Goal: Find specific page/section: Find specific page/section

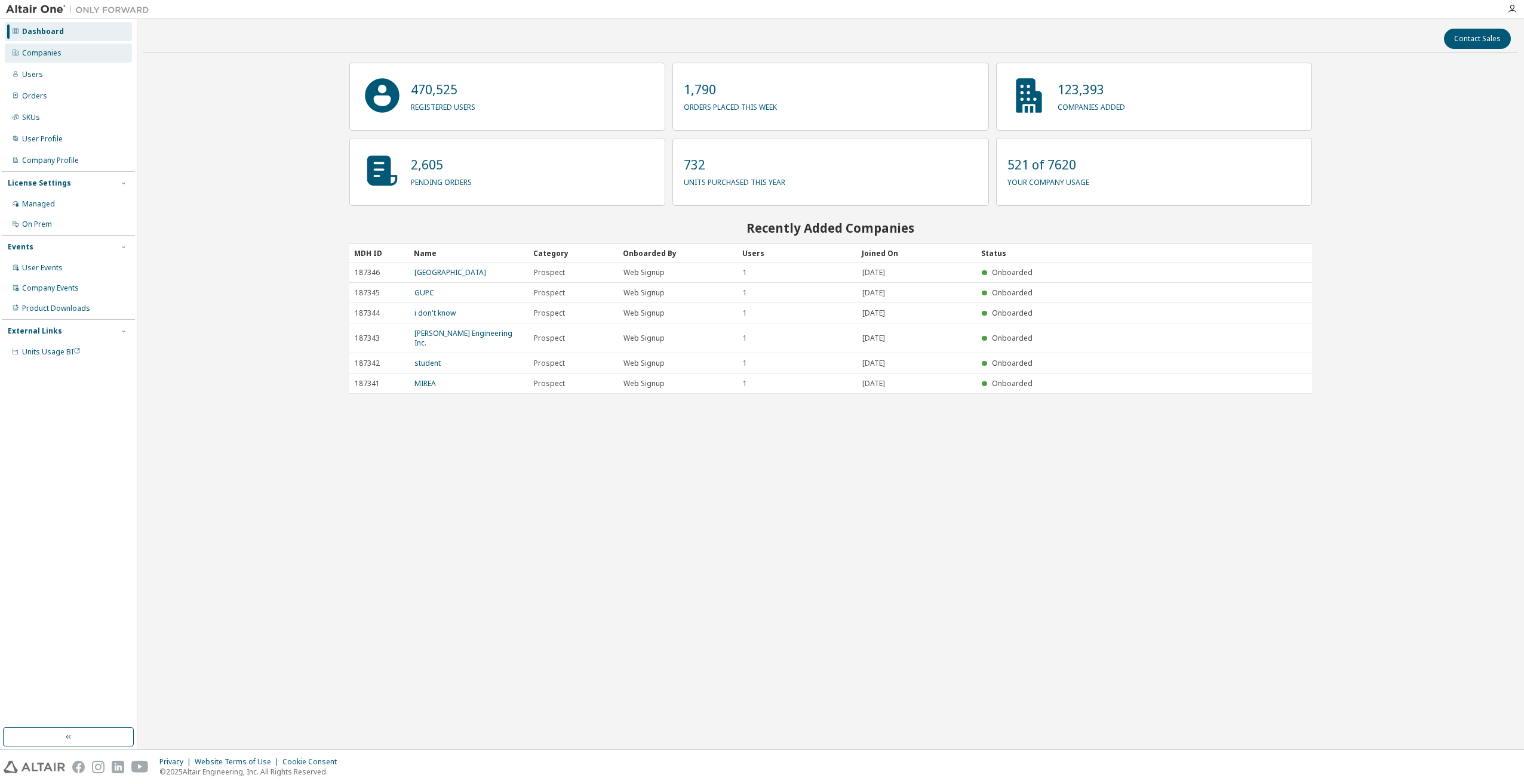
click at [40, 55] on div "Companies" at bounding box center [42, 53] width 39 height 10
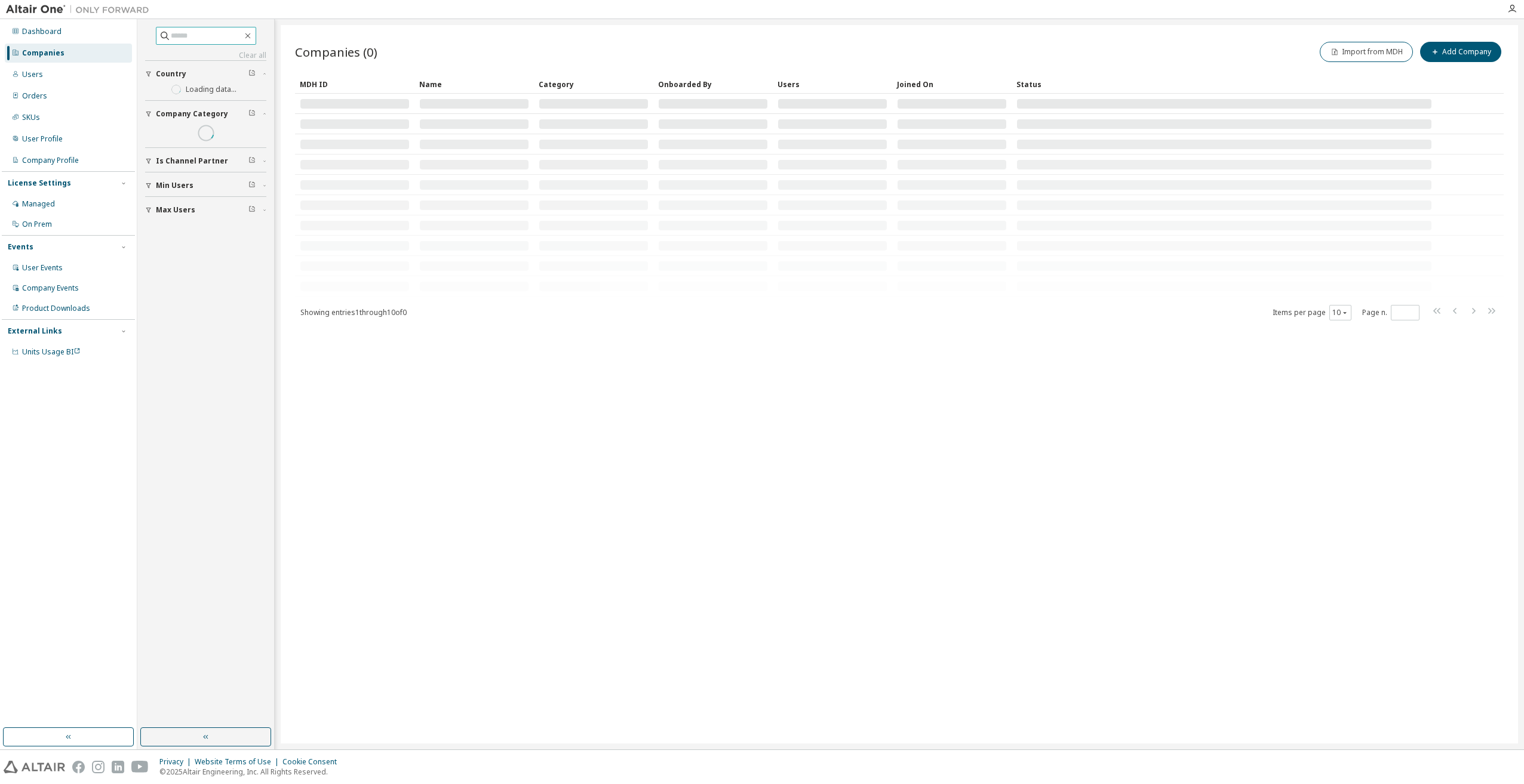
click at [190, 38] on input "text" at bounding box center [206, 35] width 72 height 12
type input "******"
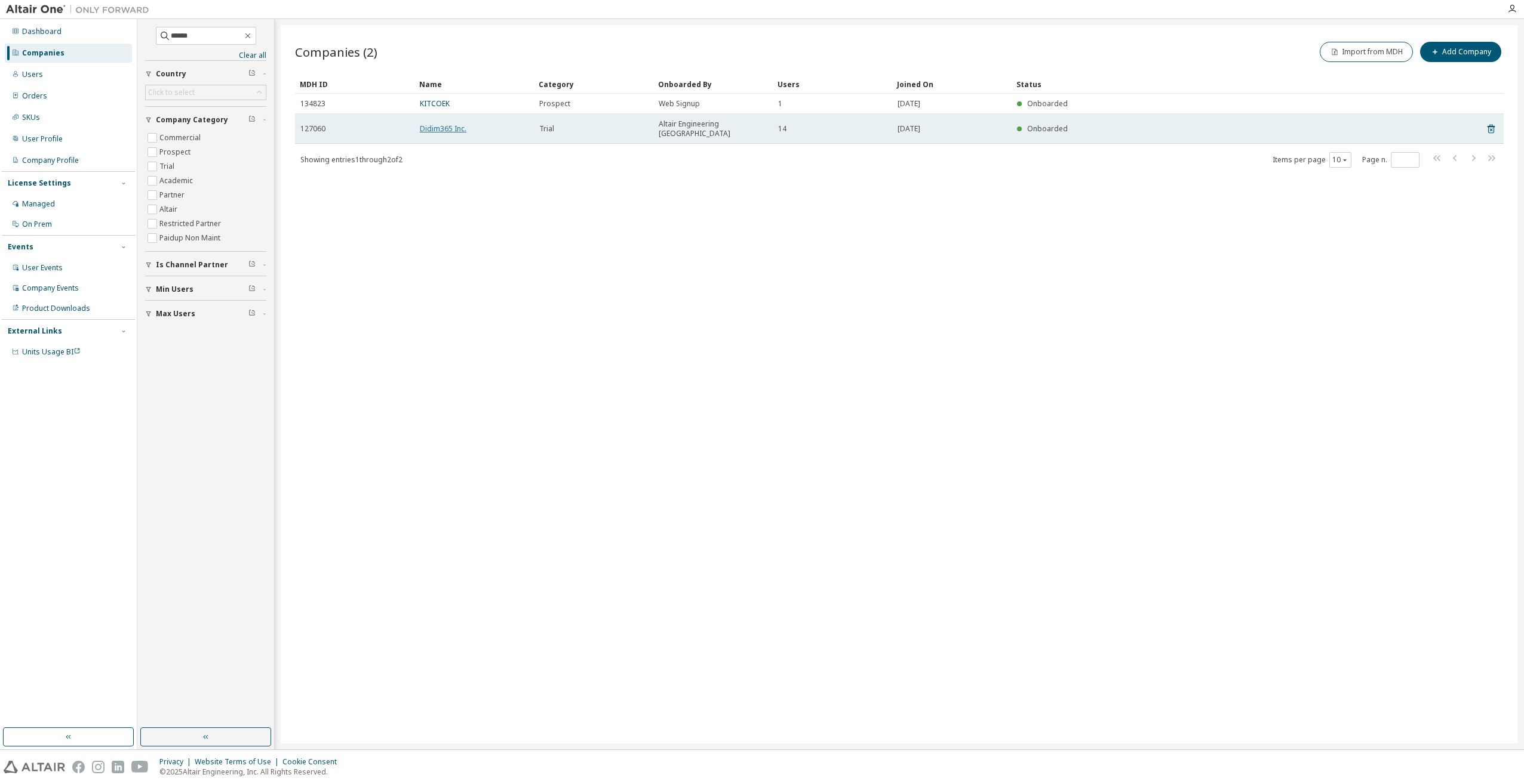
click at [437, 126] on link "Didim365 Inc." at bounding box center [443, 128] width 47 height 10
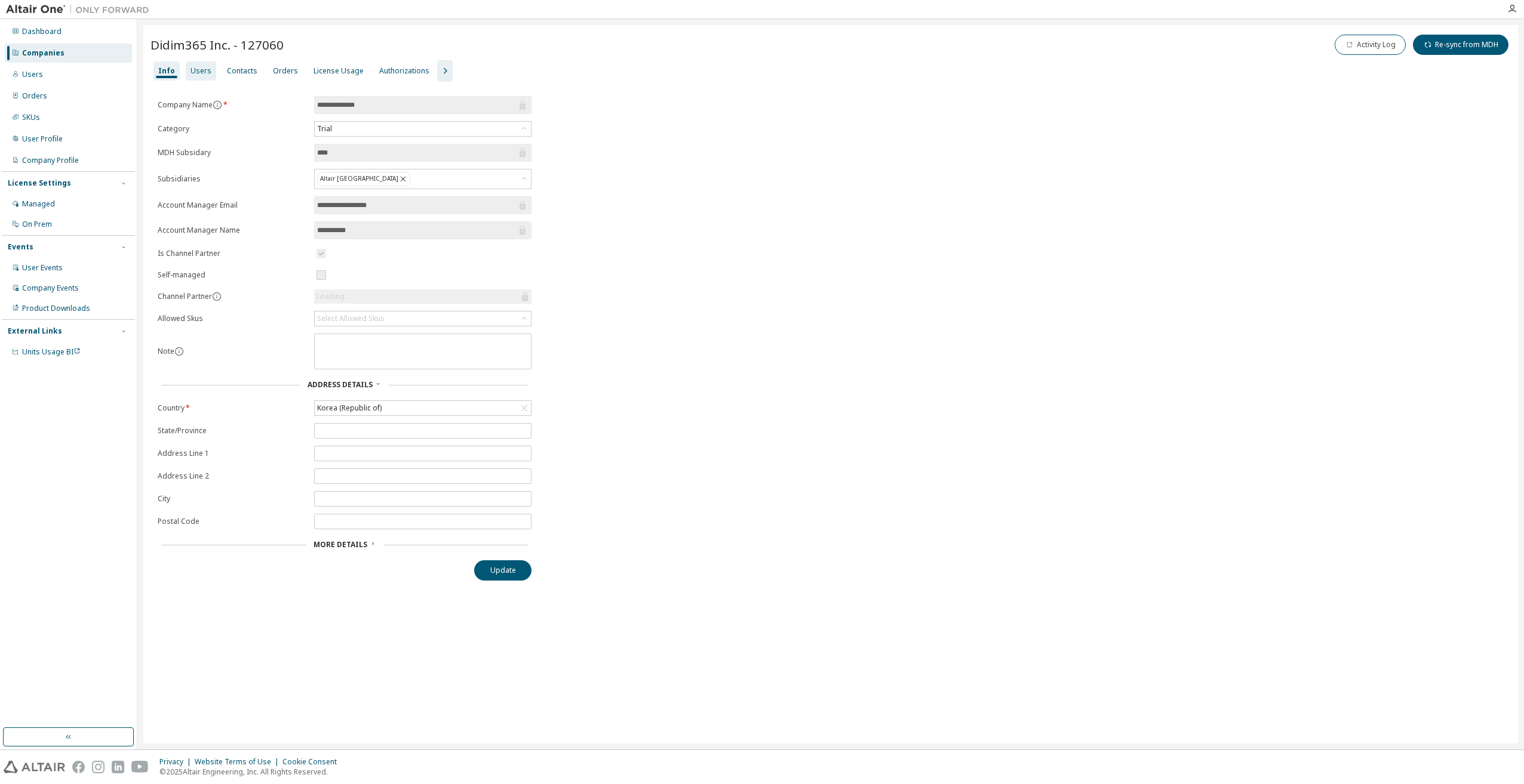
click at [321, 68] on div "License Usage" at bounding box center [339, 71] width 50 height 10
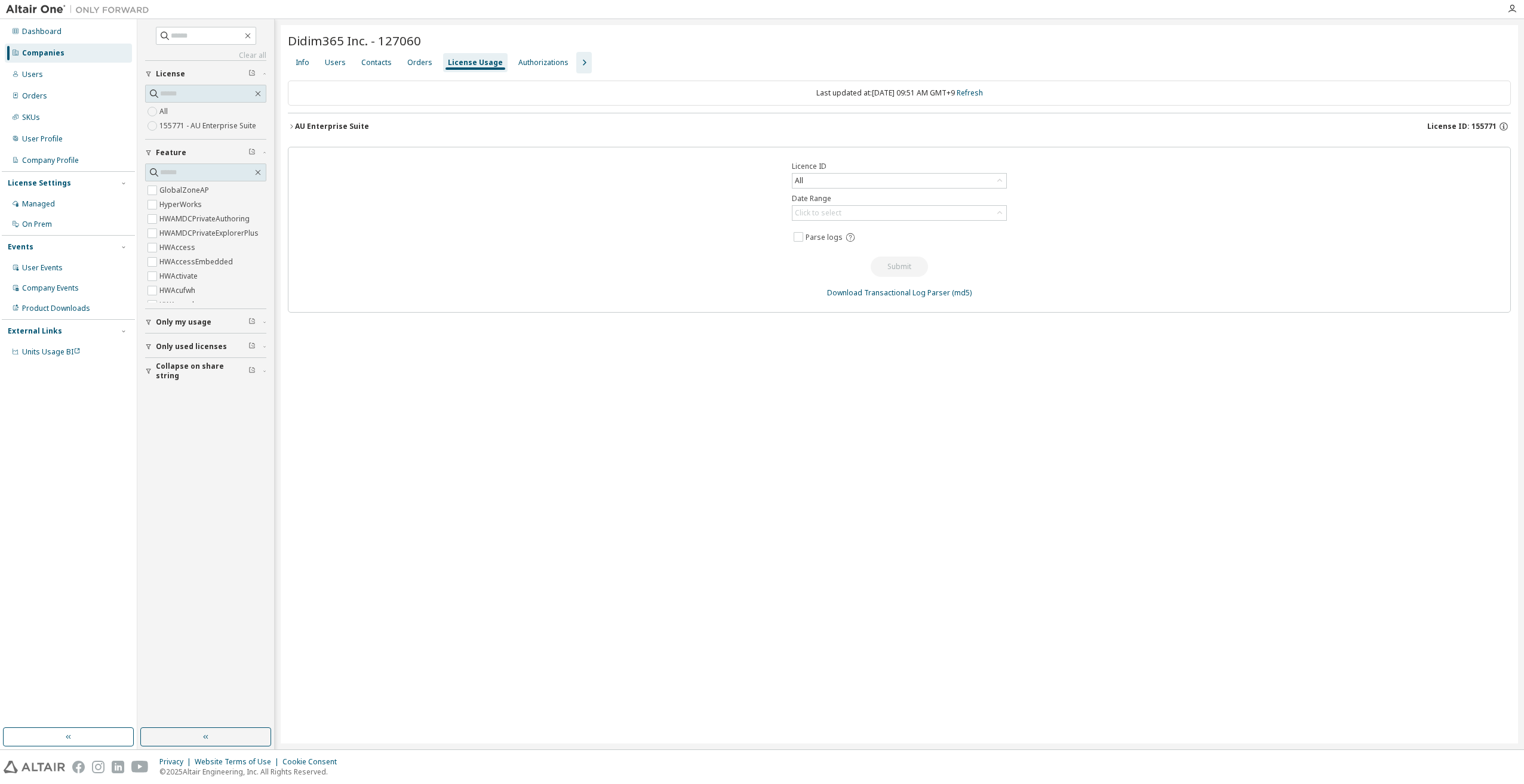
click at [1479, 124] on span "License ID: 155771" at bounding box center [1462, 126] width 69 height 10
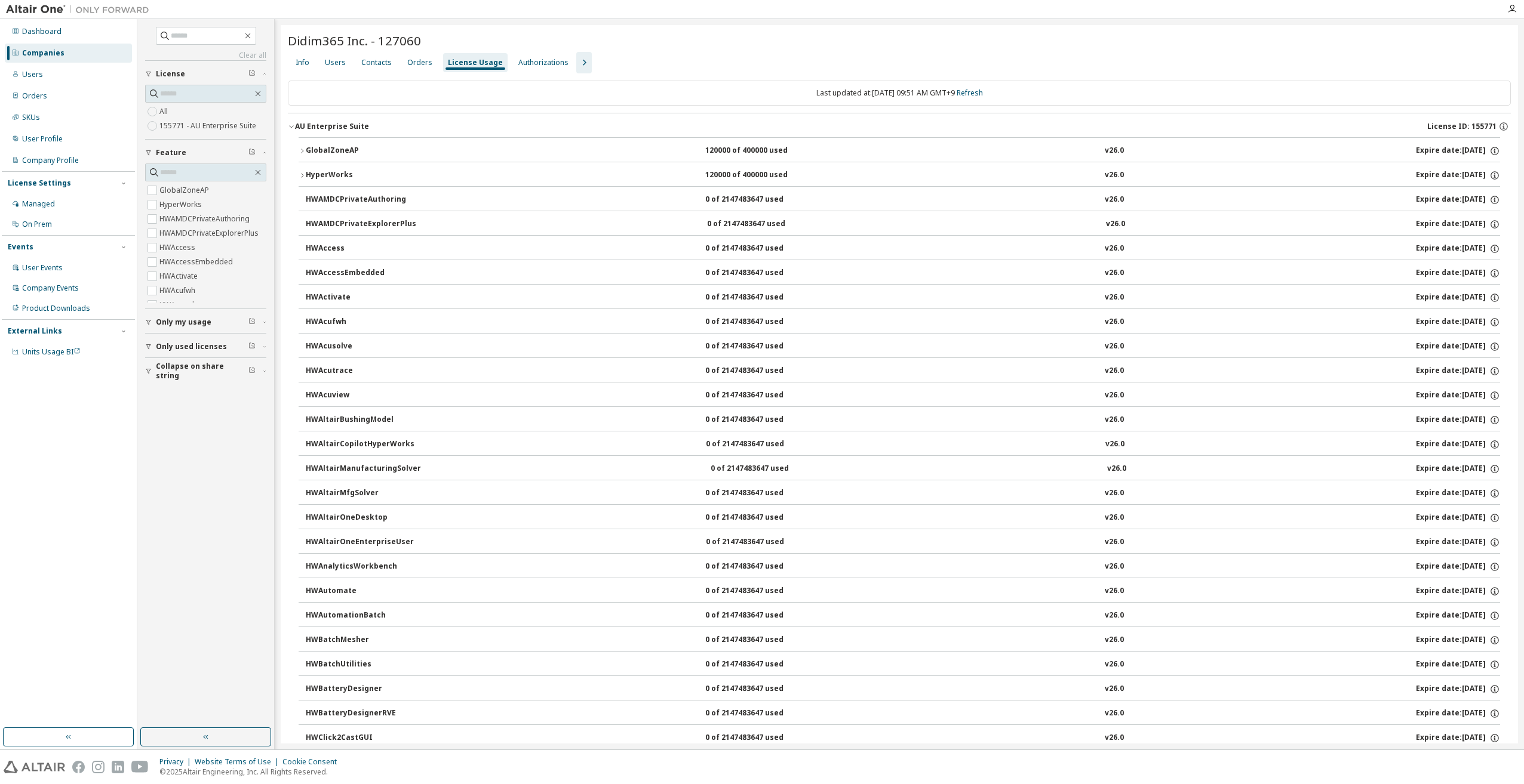
drag, startPoint x: 41, startPoint y: 58, endPoint x: 50, endPoint y: 55, distance: 9.5
click at [41, 58] on div "Companies" at bounding box center [68, 53] width 127 height 19
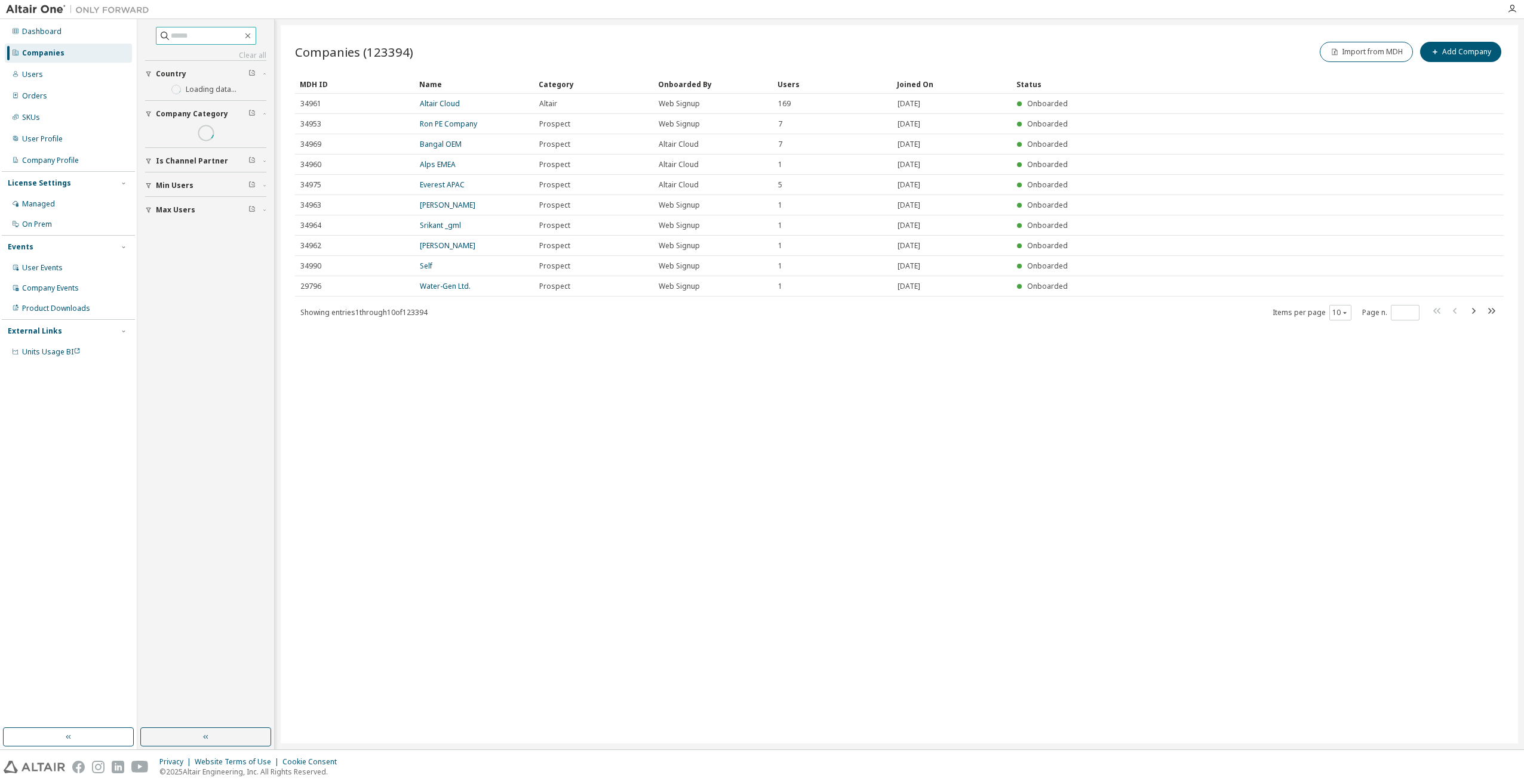
click at [178, 35] on input "text" at bounding box center [206, 35] width 72 height 12
type input "*****"
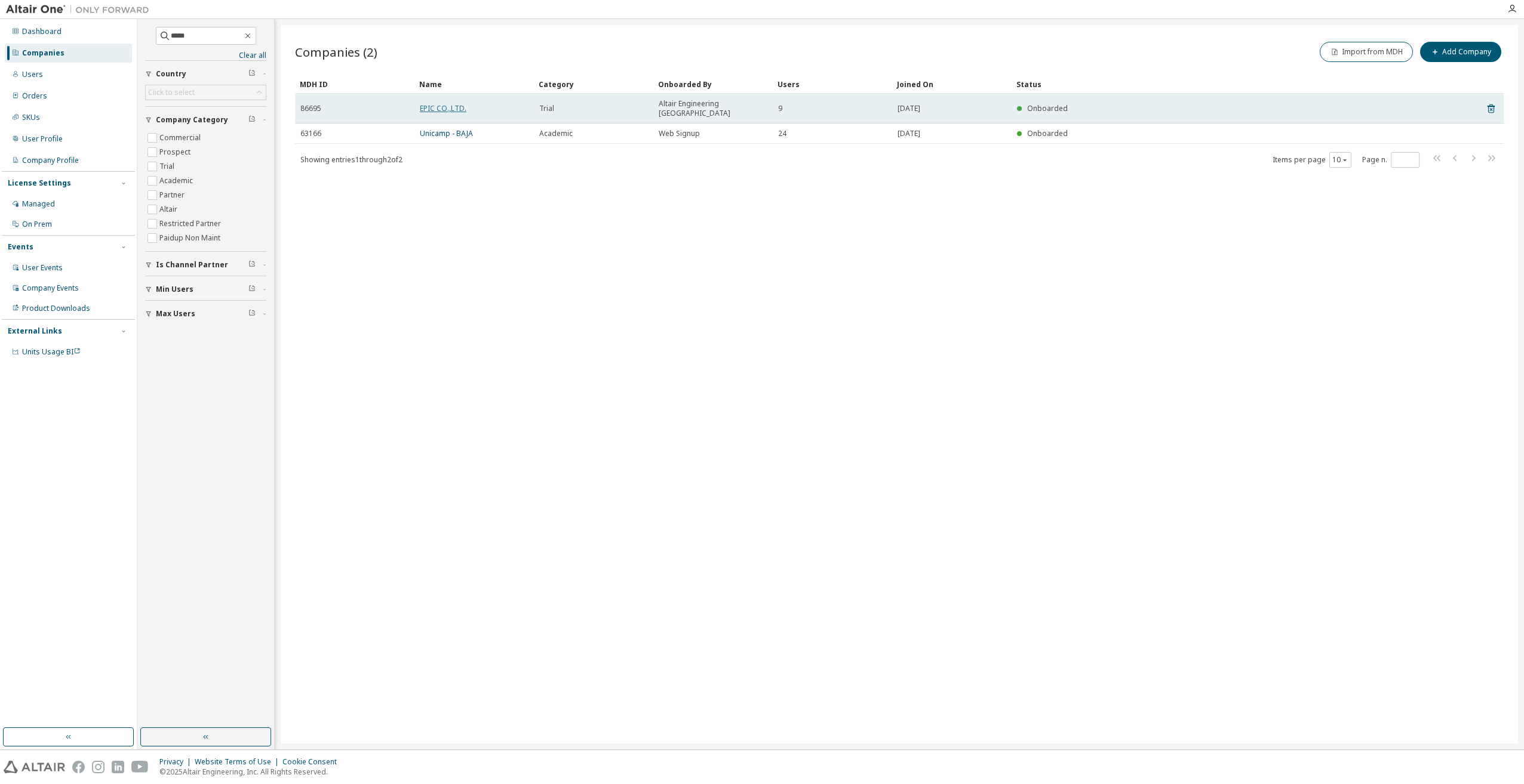
click at [443, 105] on link "EPIC CO.,LTD." at bounding box center [443, 108] width 47 height 10
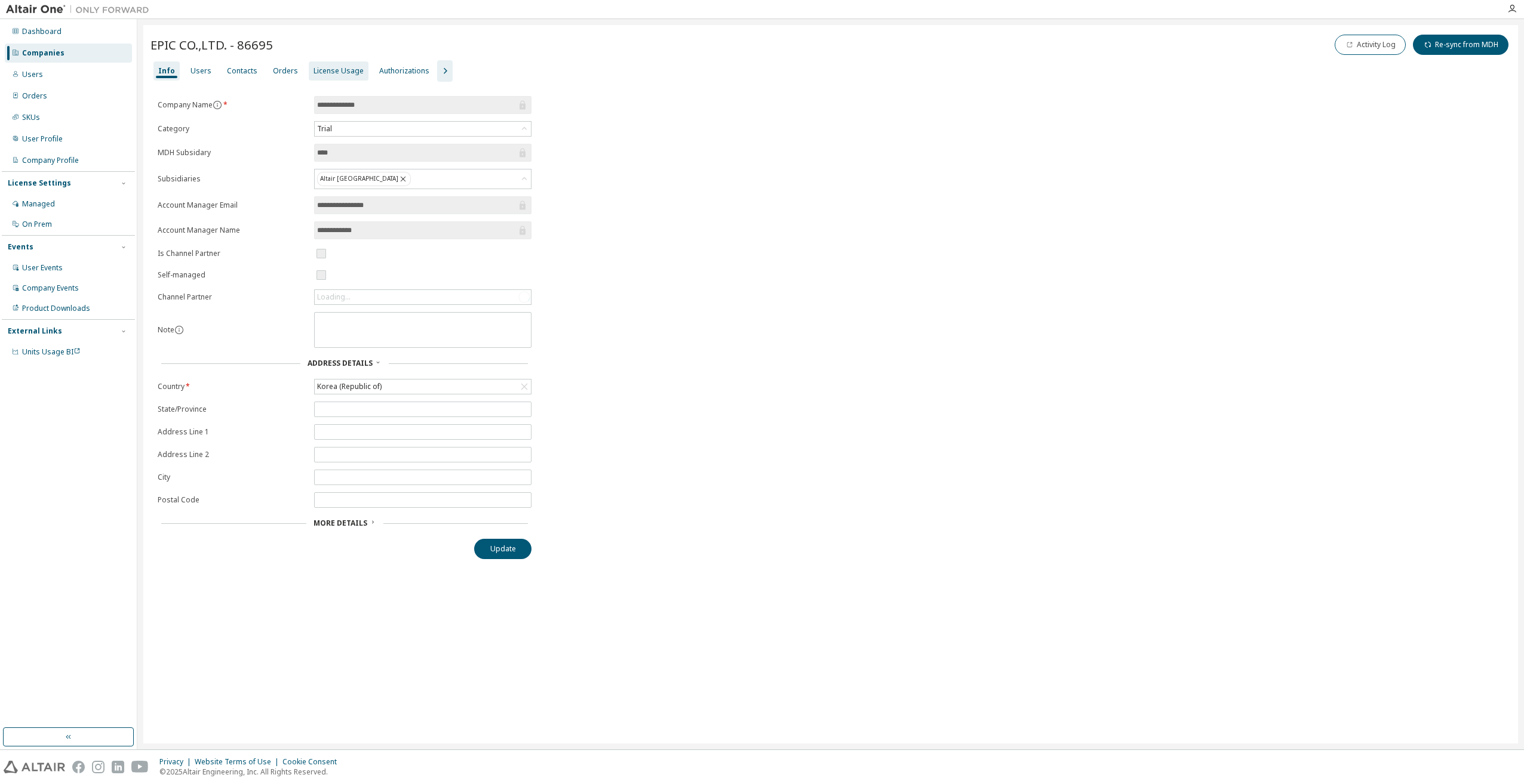
click at [323, 76] on div "License Usage" at bounding box center [339, 71] width 60 height 19
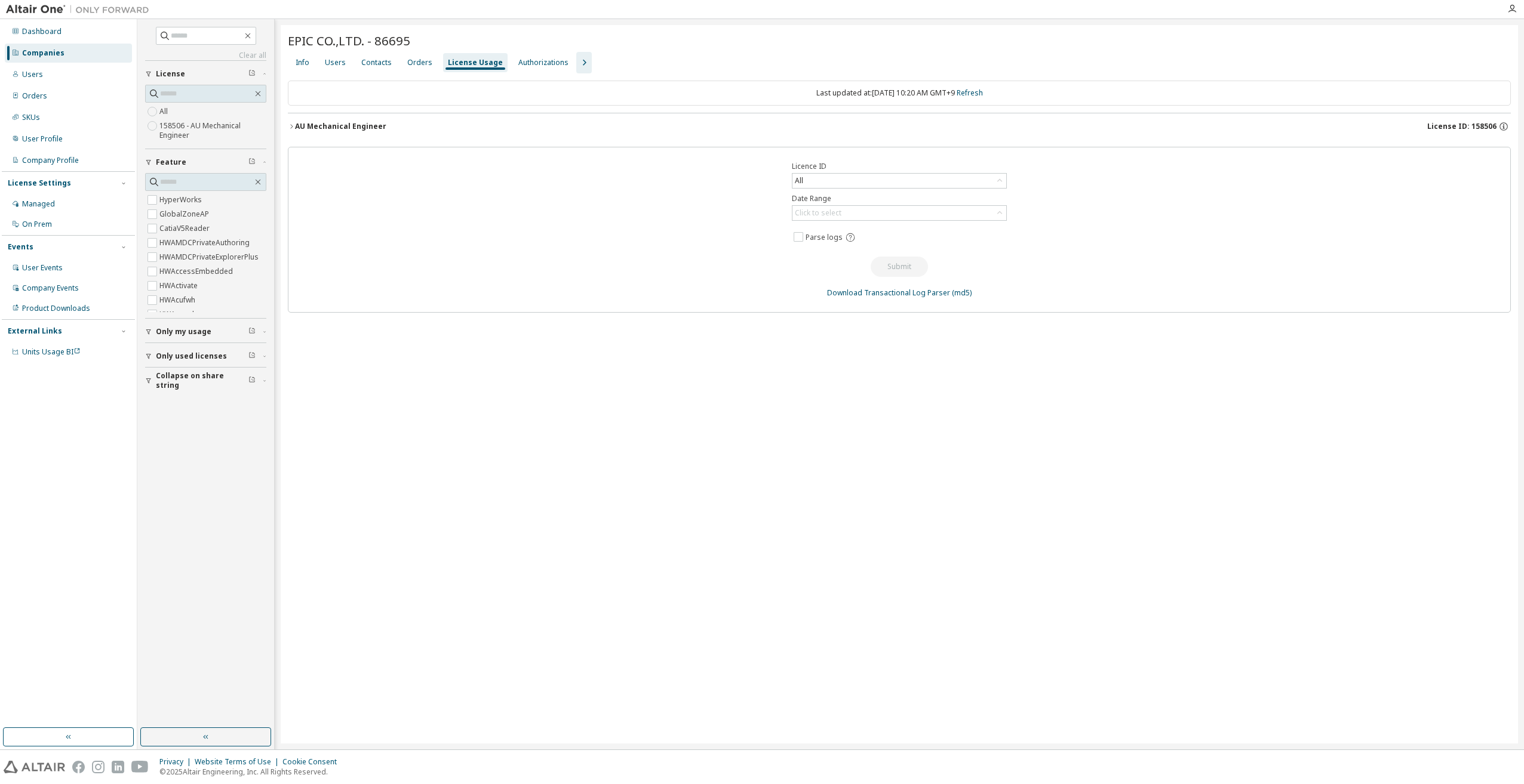
click at [1465, 125] on span "License ID: 158506" at bounding box center [1462, 126] width 69 height 10
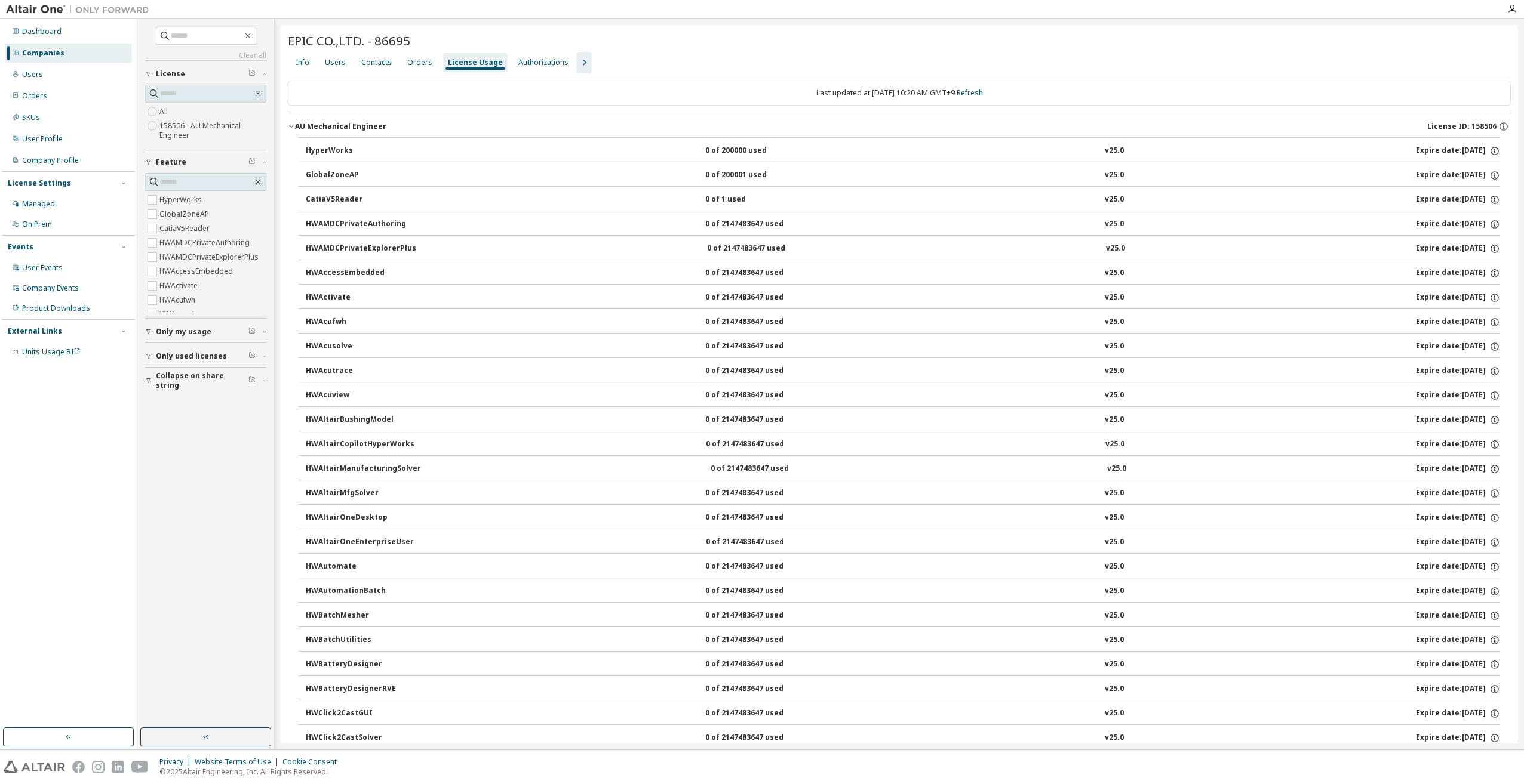
click at [112, 501] on div "Dashboard Companies Users Orders SKUs User Profile Company Profile License Sett…" at bounding box center [68, 374] width 133 height 706
